Goal: Task Accomplishment & Management: Use online tool/utility

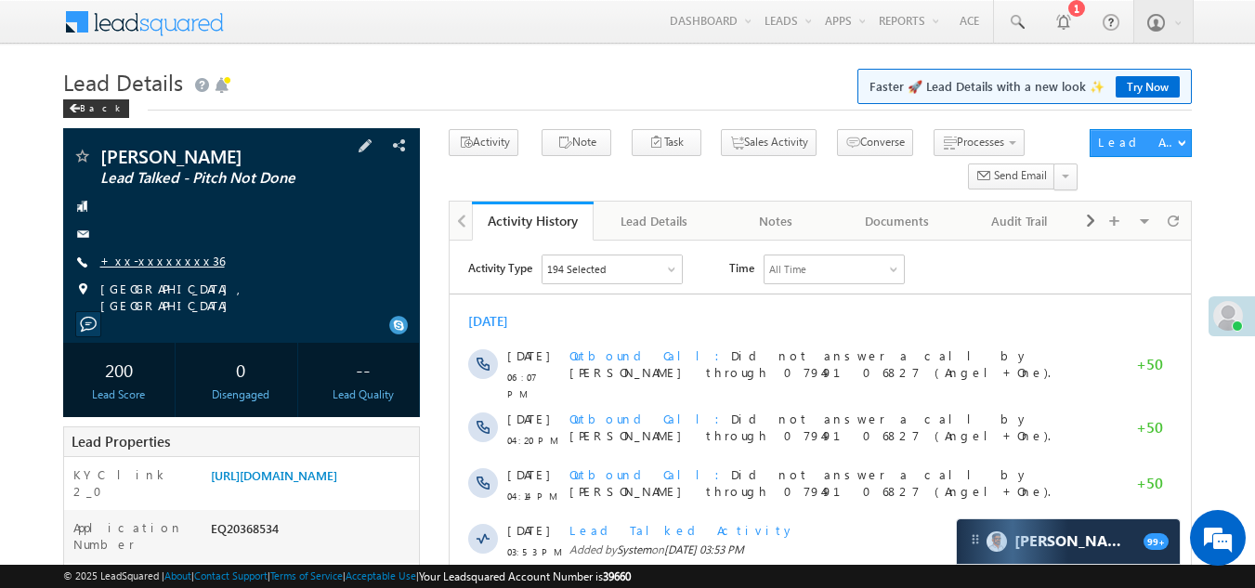
click at [144, 263] on link "+xx-xxxxxxxx36" at bounding box center [162, 261] width 124 height 16
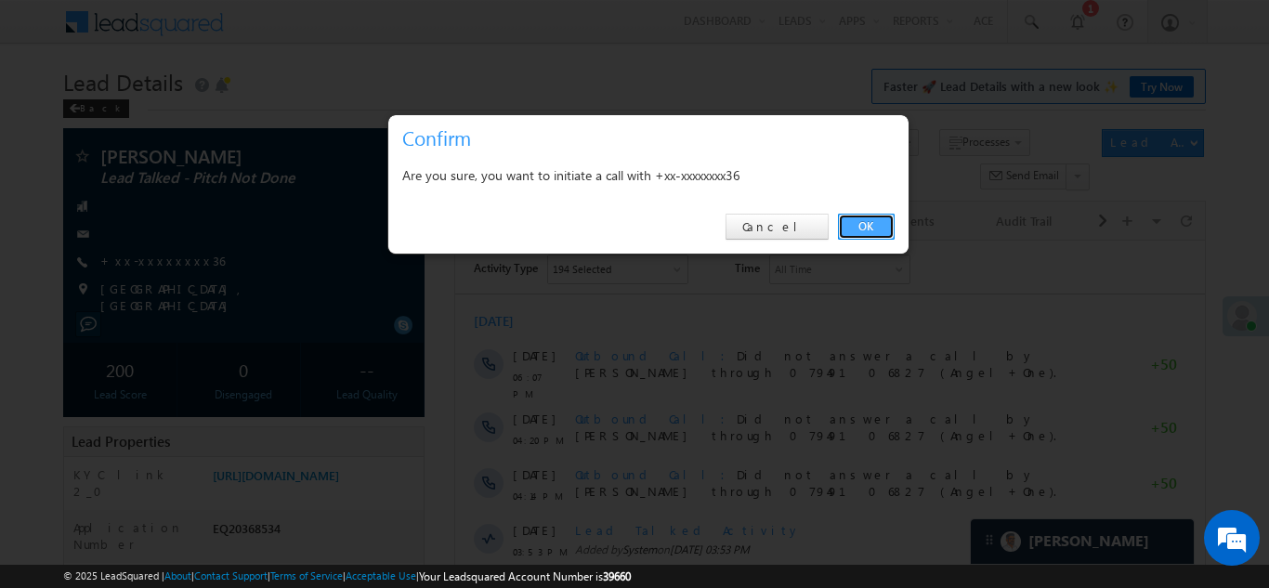
click at [865, 216] on link "OK" at bounding box center [866, 227] width 57 height 26
